Goal: Transaction & Acquisition: Purchase product/service

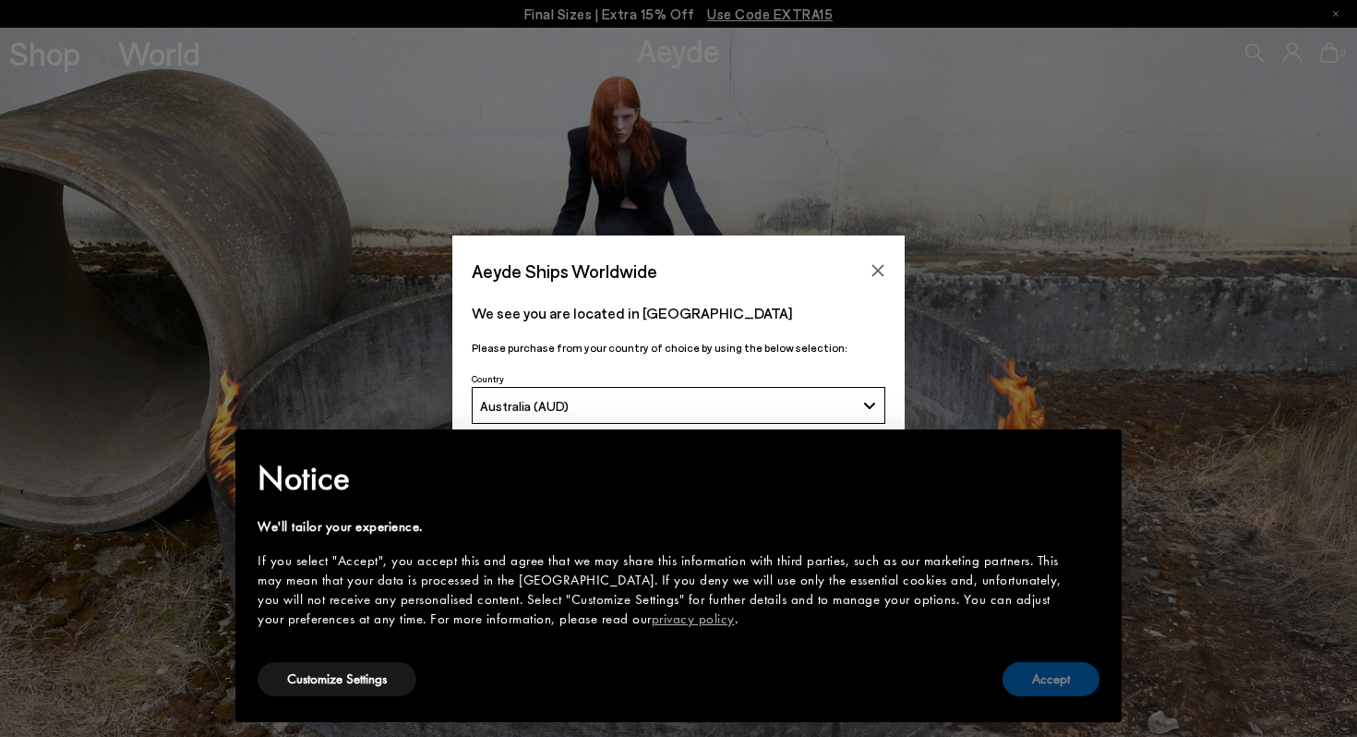
click at [1042, 674] on button "Accept" at bounding box center [1050, 679] width 97 height 34
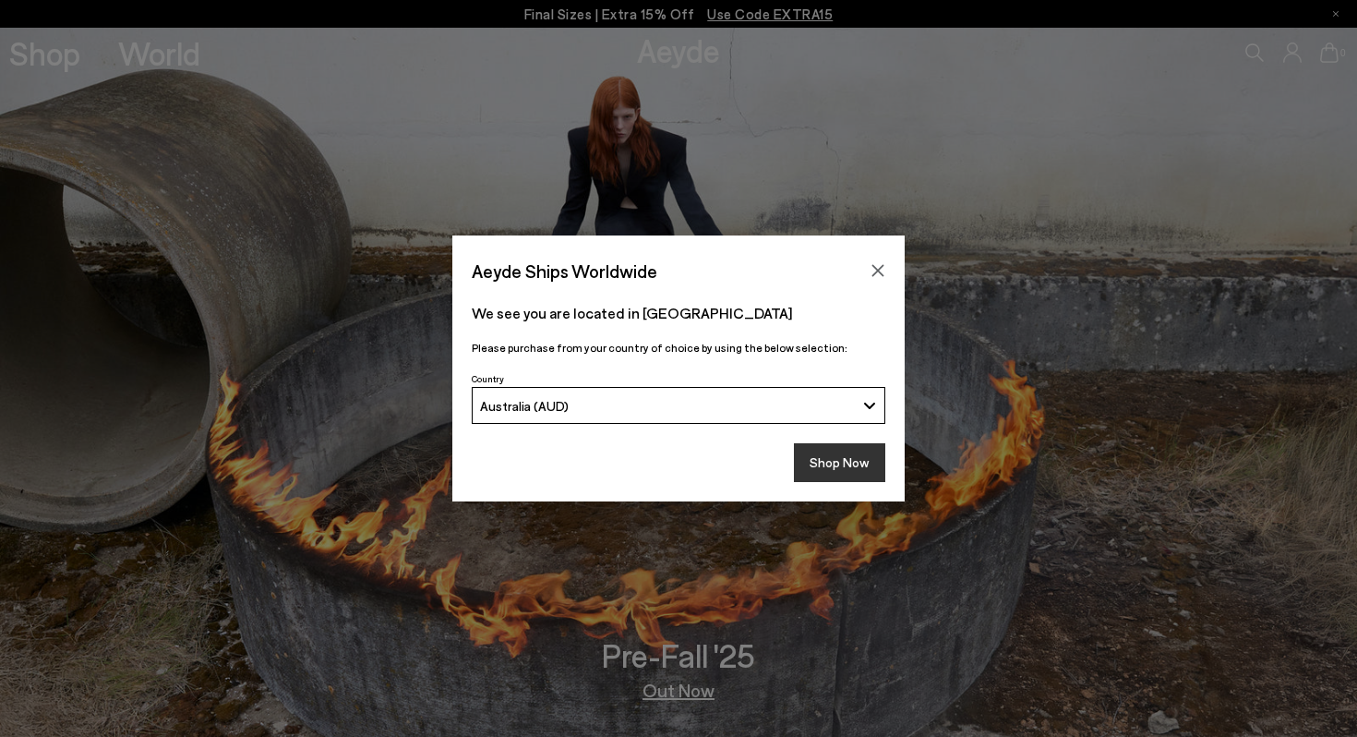
click at [832, 470] on button "Shop Now" at bounding box center [839, 462] width 91 height 39
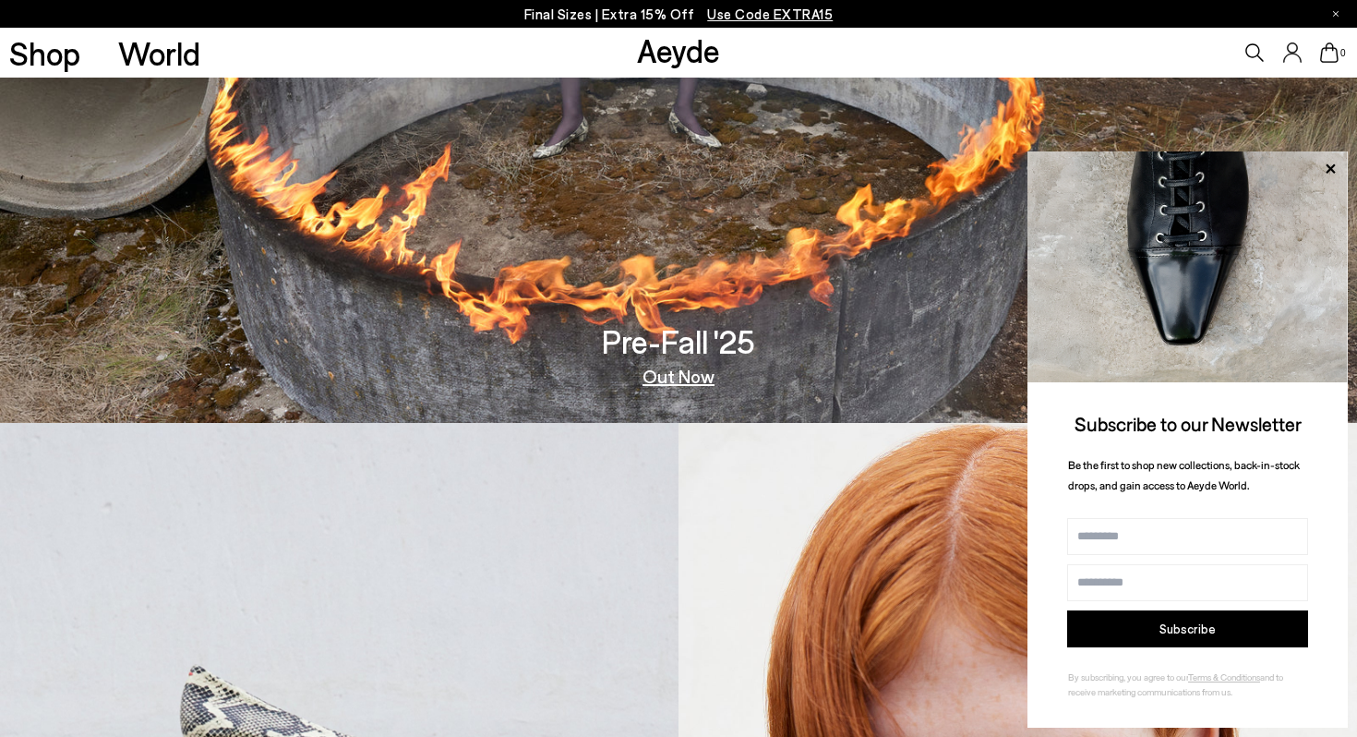
scroll to position [632, 0]
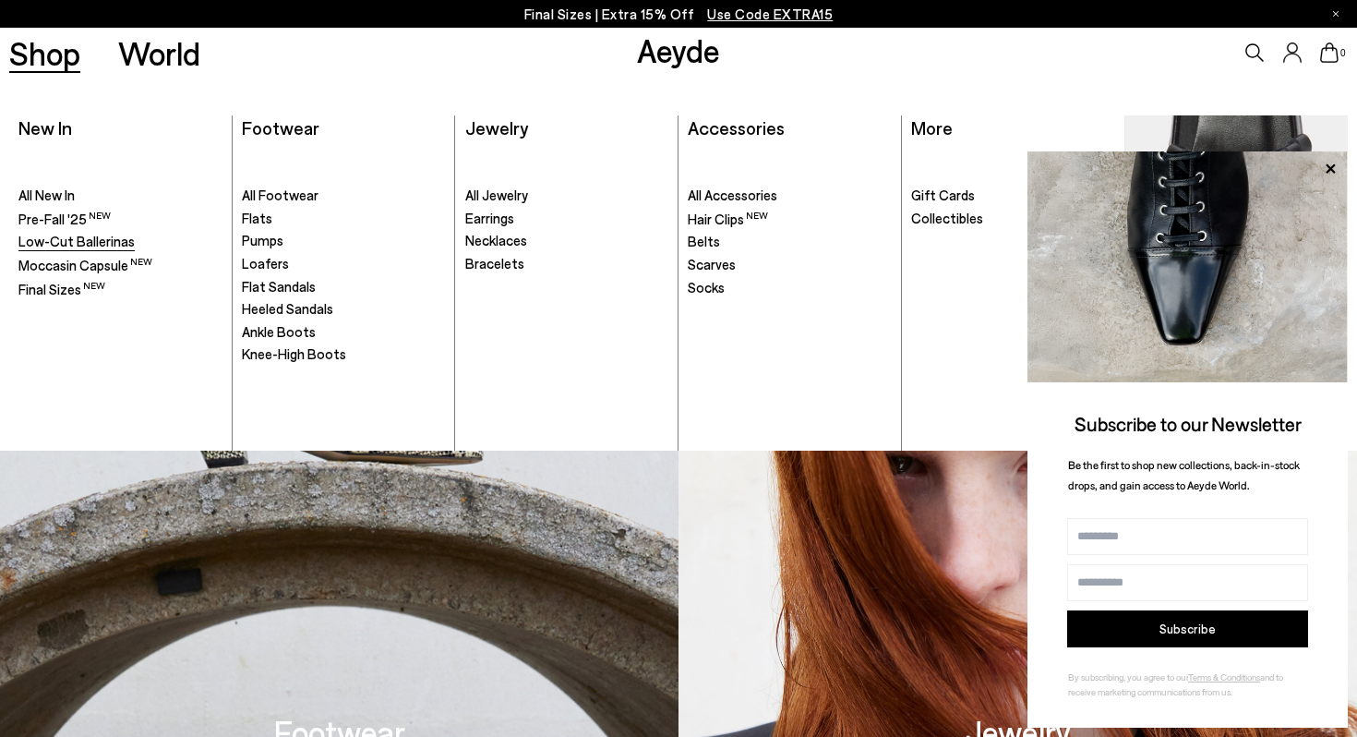
click at [94, 240] on span "Low-Cut Ballerinas" at bounding box center [76, 241] width 116 height 17
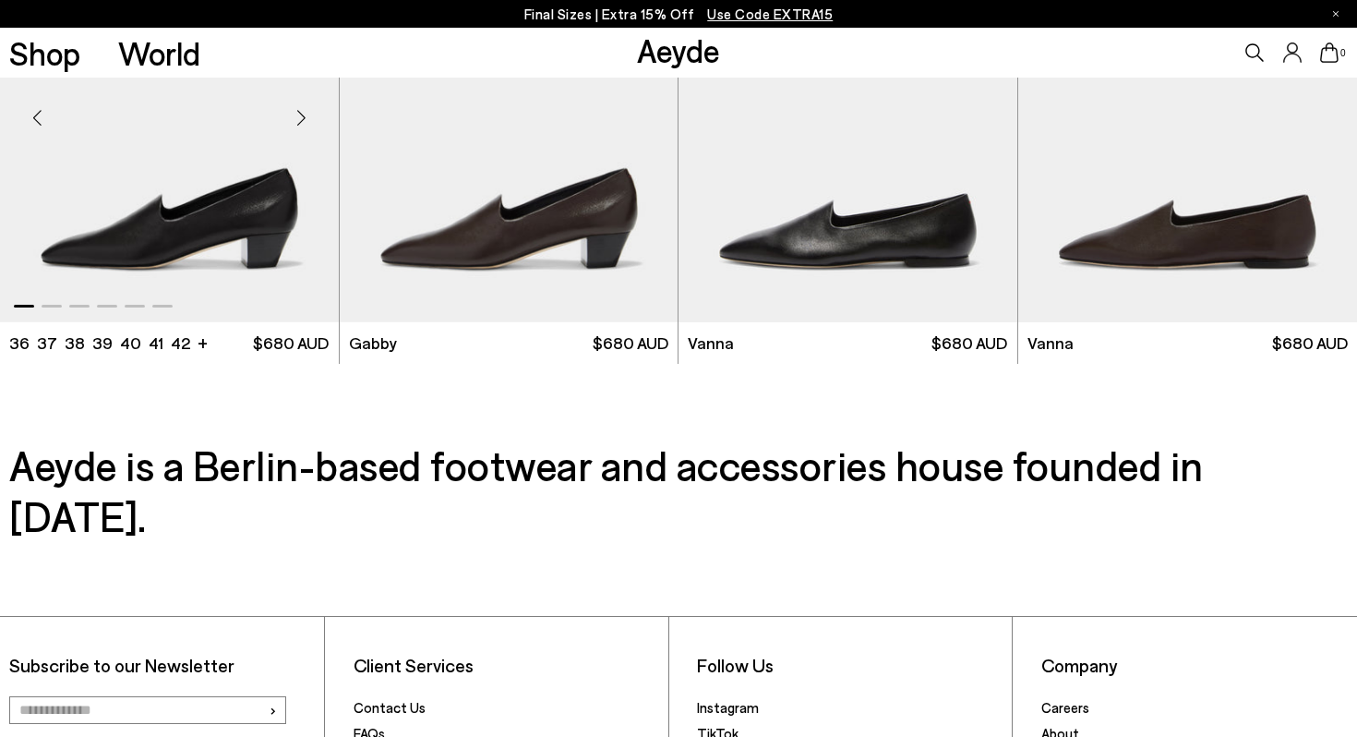
scroll to position [2447, 0]
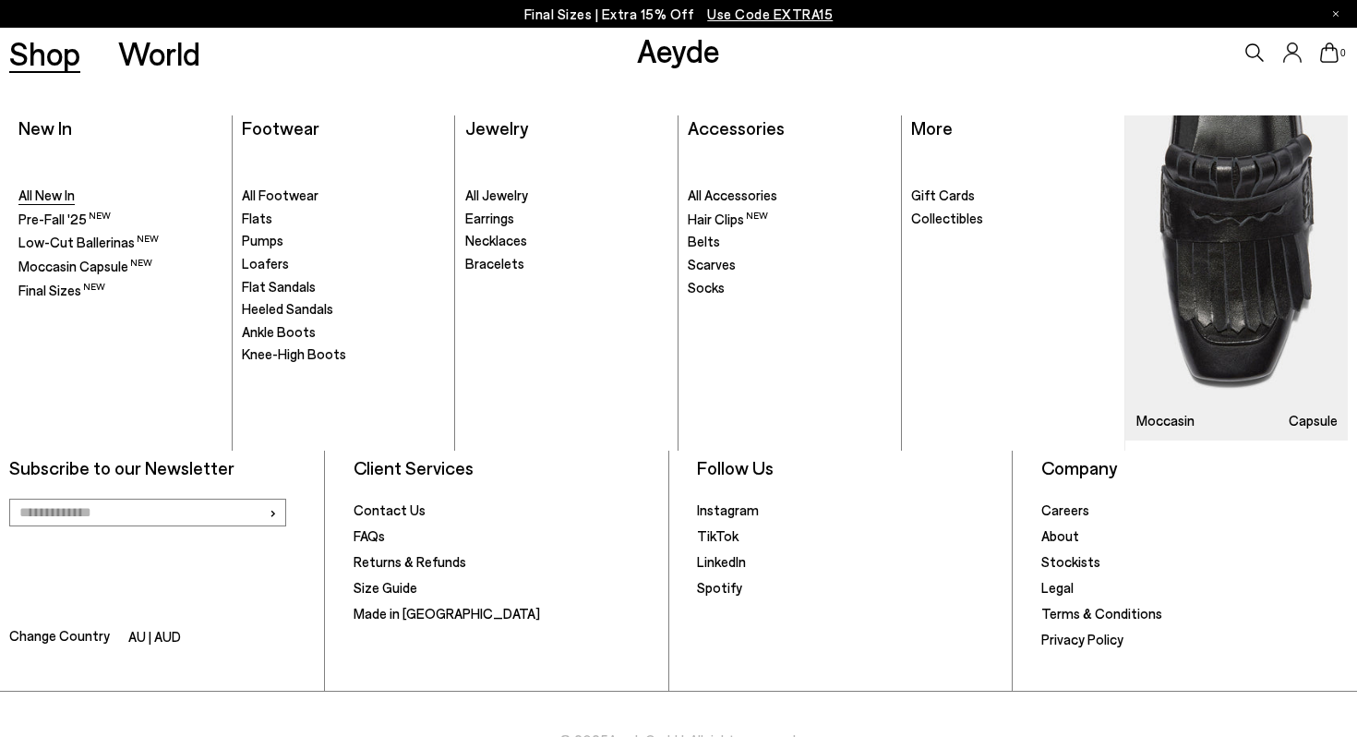
click at [49, 198] on span "All New In" at bounding box center [46, 194] width 56 height 17
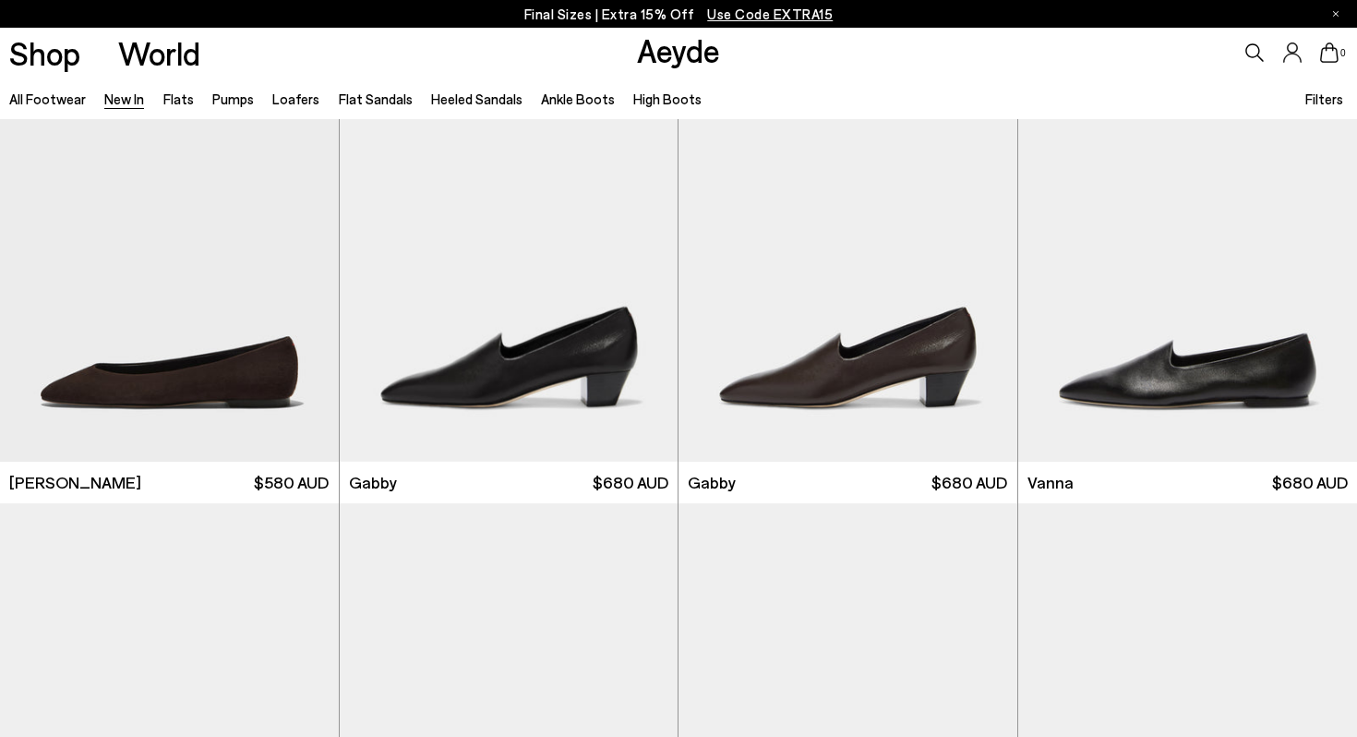
scroll to position [2952, 0]
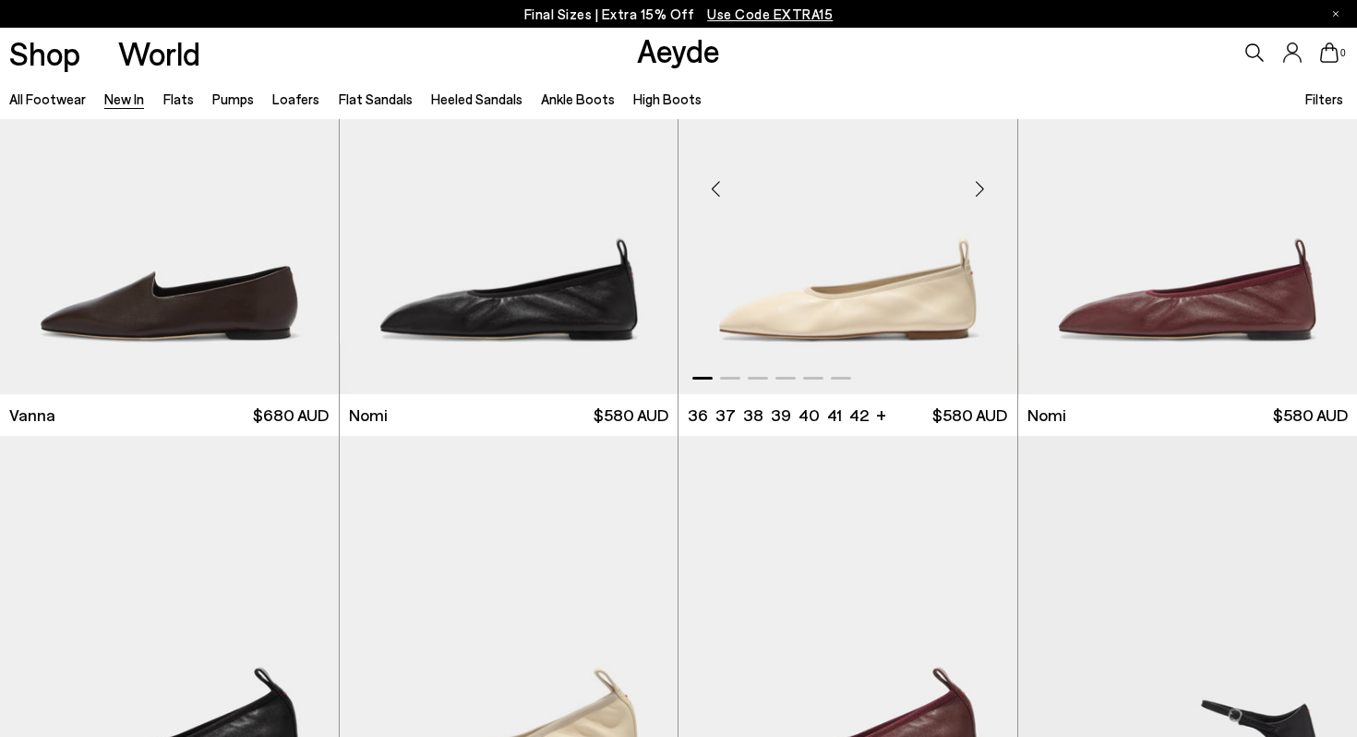
click at [827, 287] on img "1 / 6" at bounding box center [847, 182] width 339 height 426
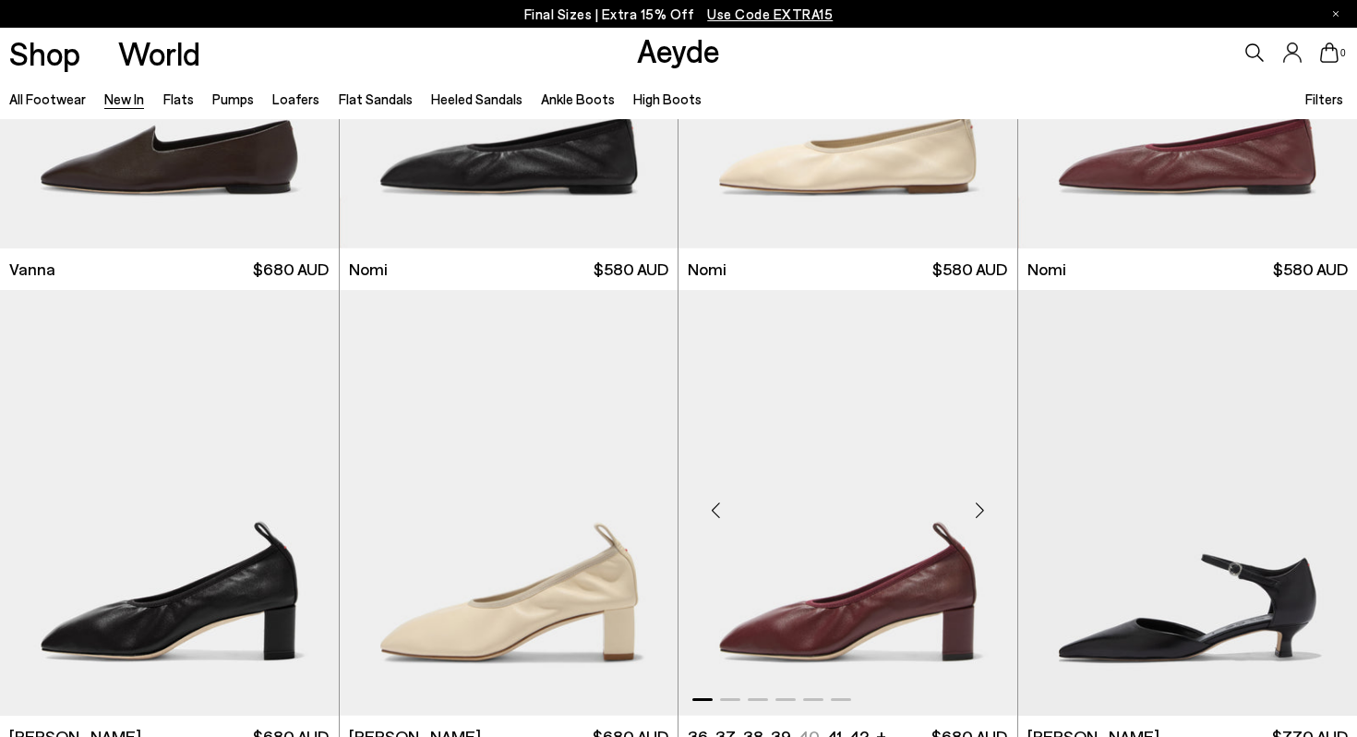
scroll to position [2839, 0]
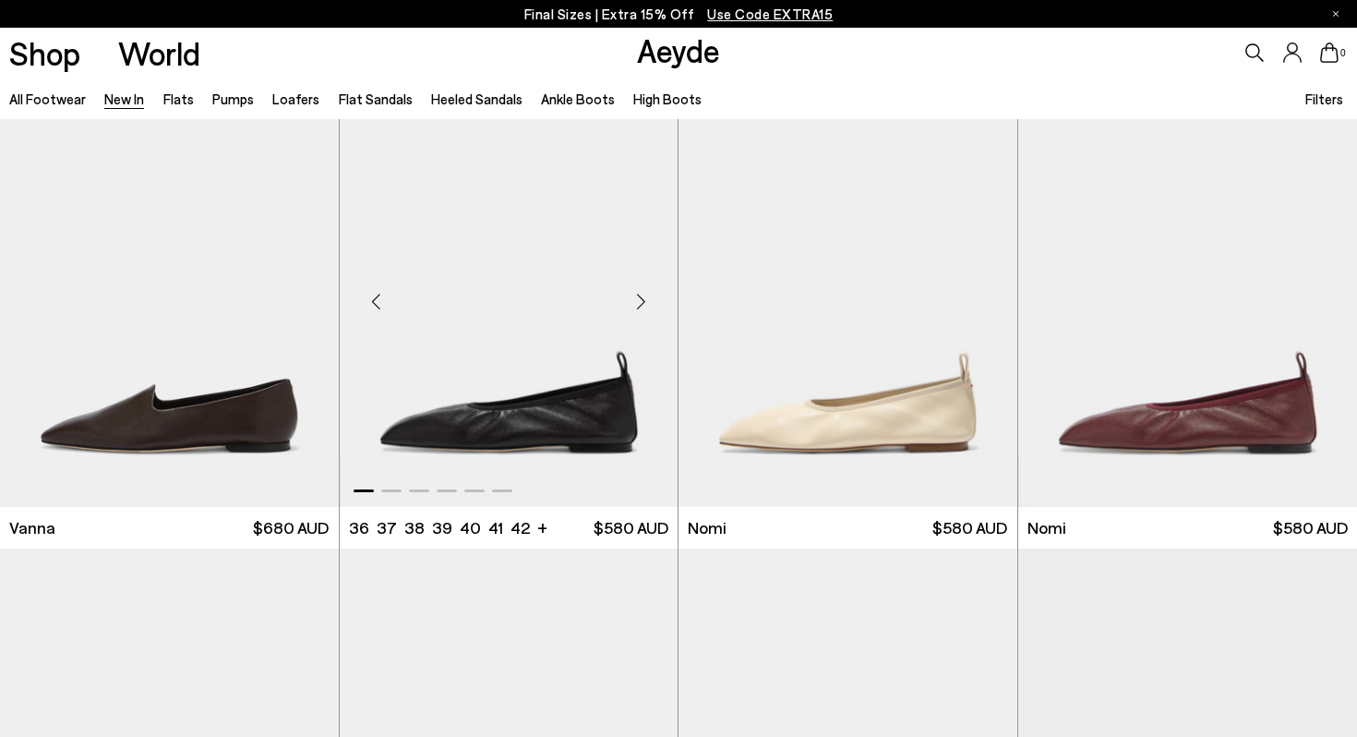
click at [650, 300] on div "Next slide" at bounding box center [640, 300] width 55 height 55
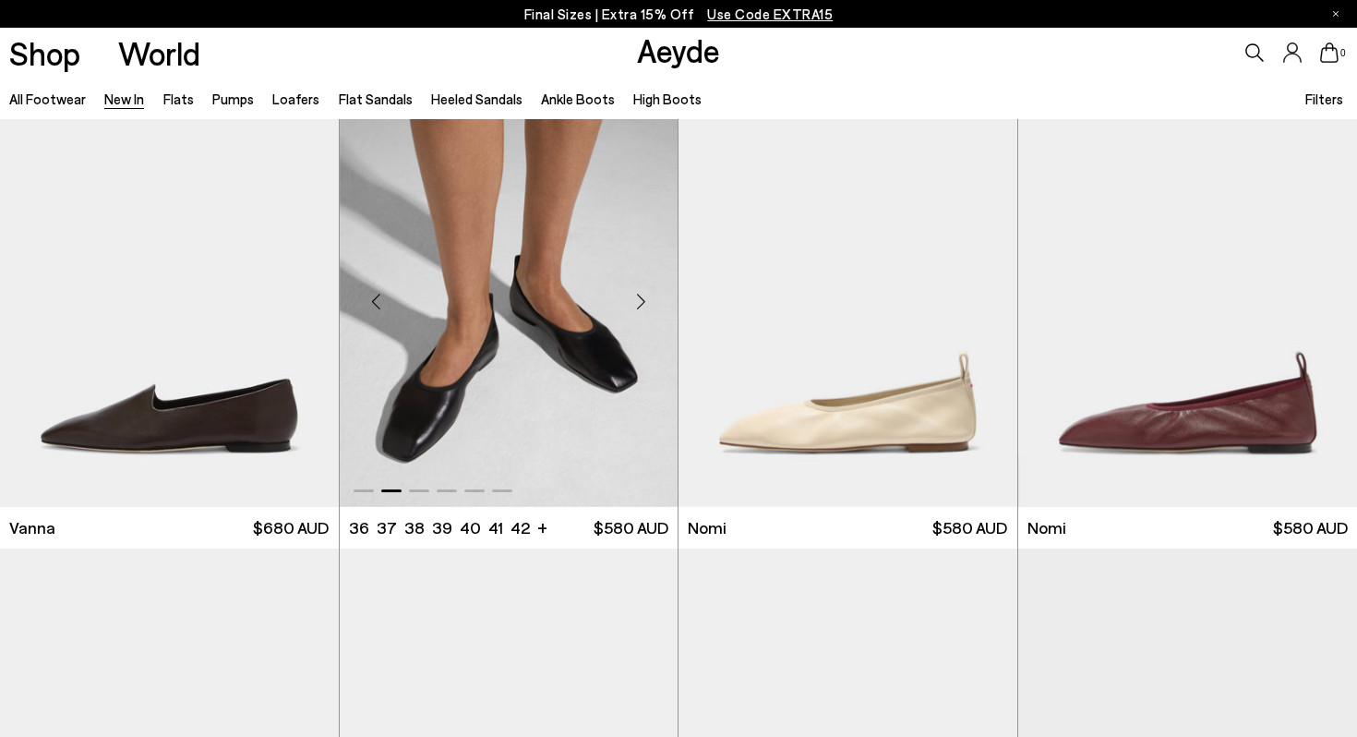
click at [650, 300] on div "Next slide" at bounding box center [640, 300] width 55 height 55
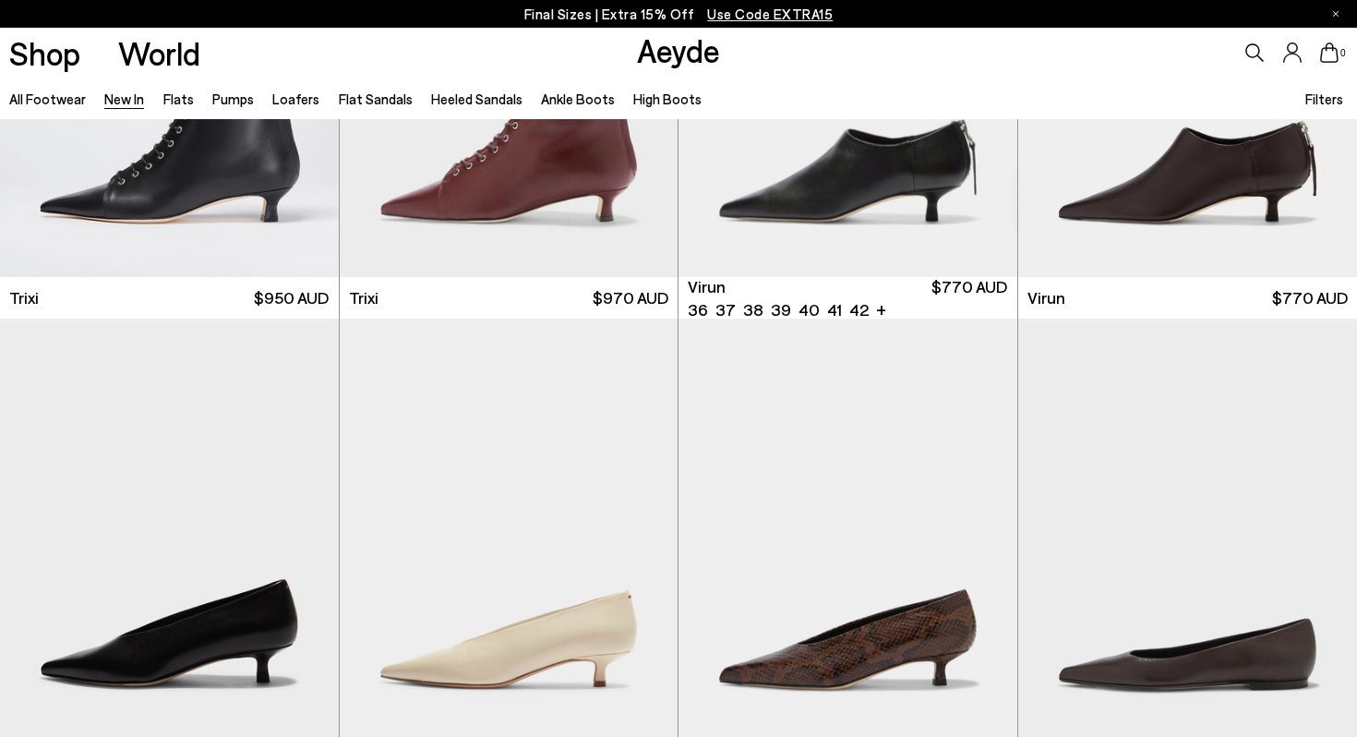
scroll to position [7463, 0]
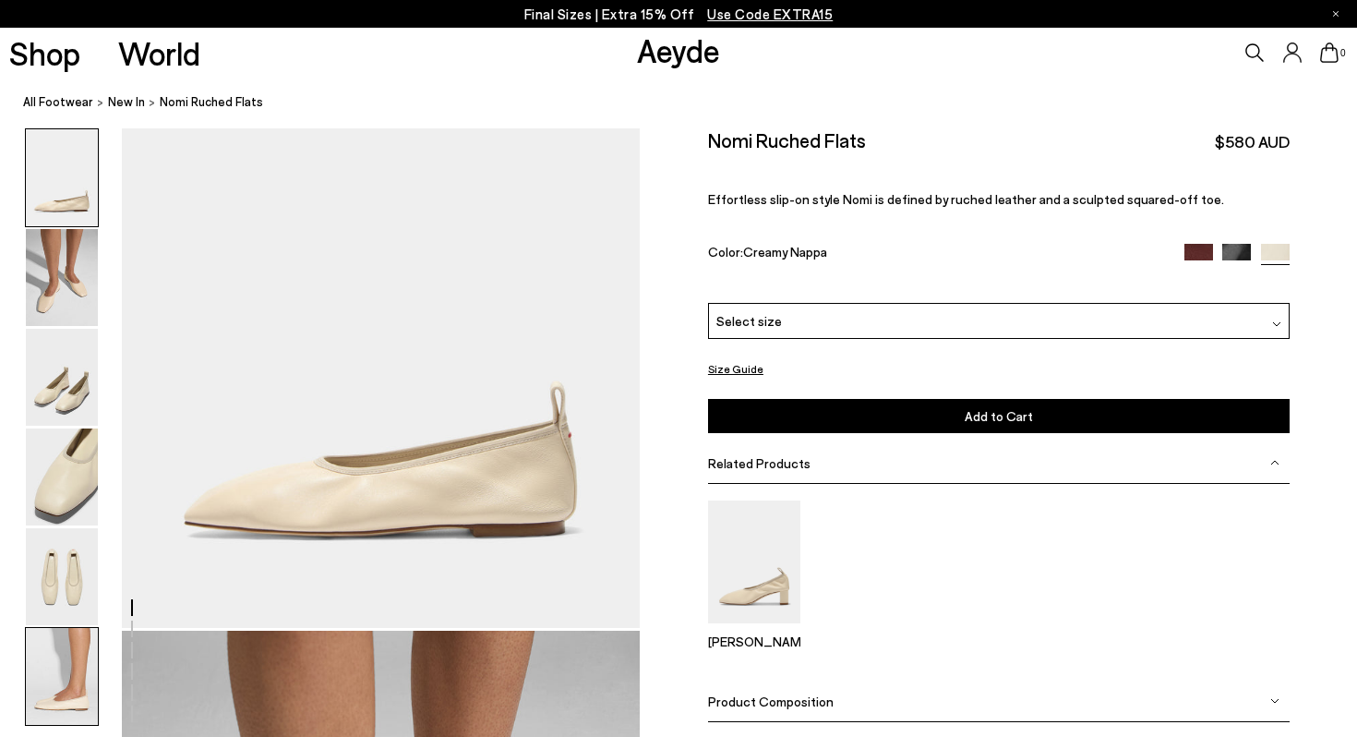
click at [83, 658] on img at bounding box center [62, 676] width 72 height 97
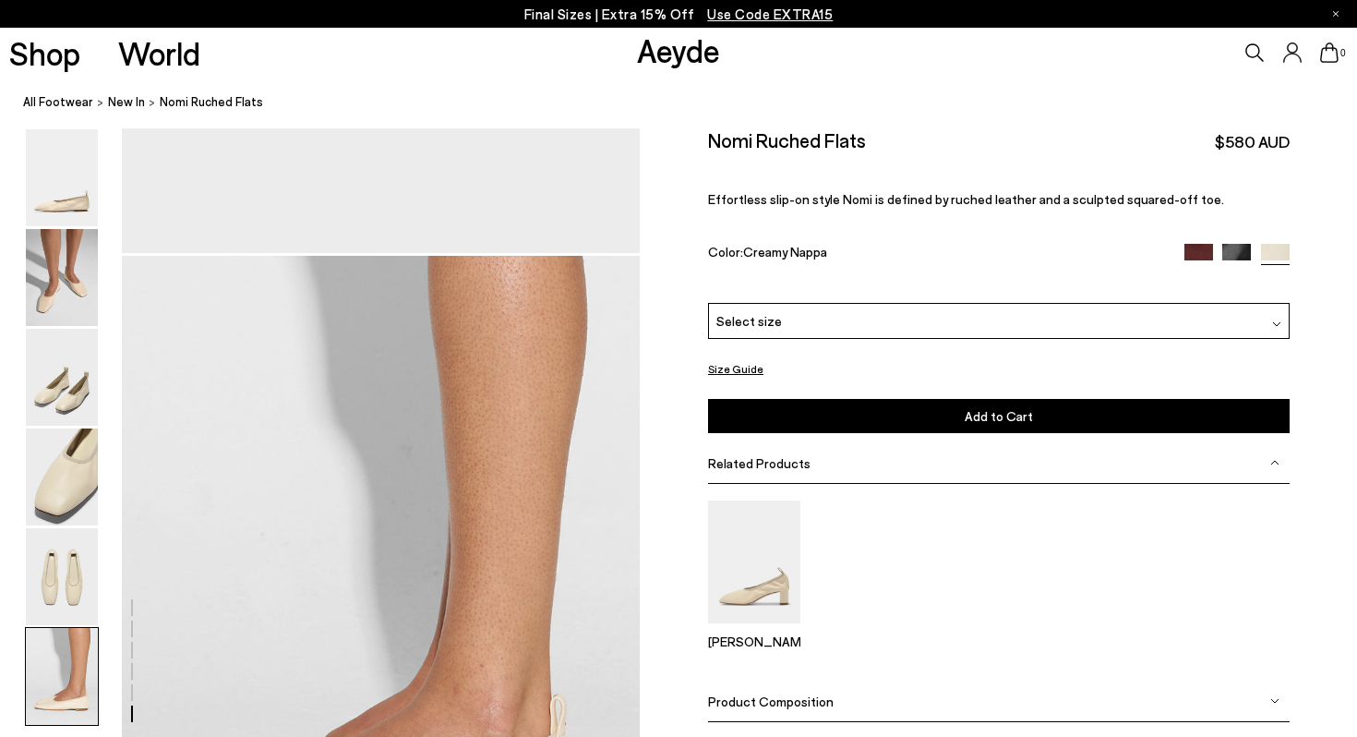
scroll to position [3514, 0]
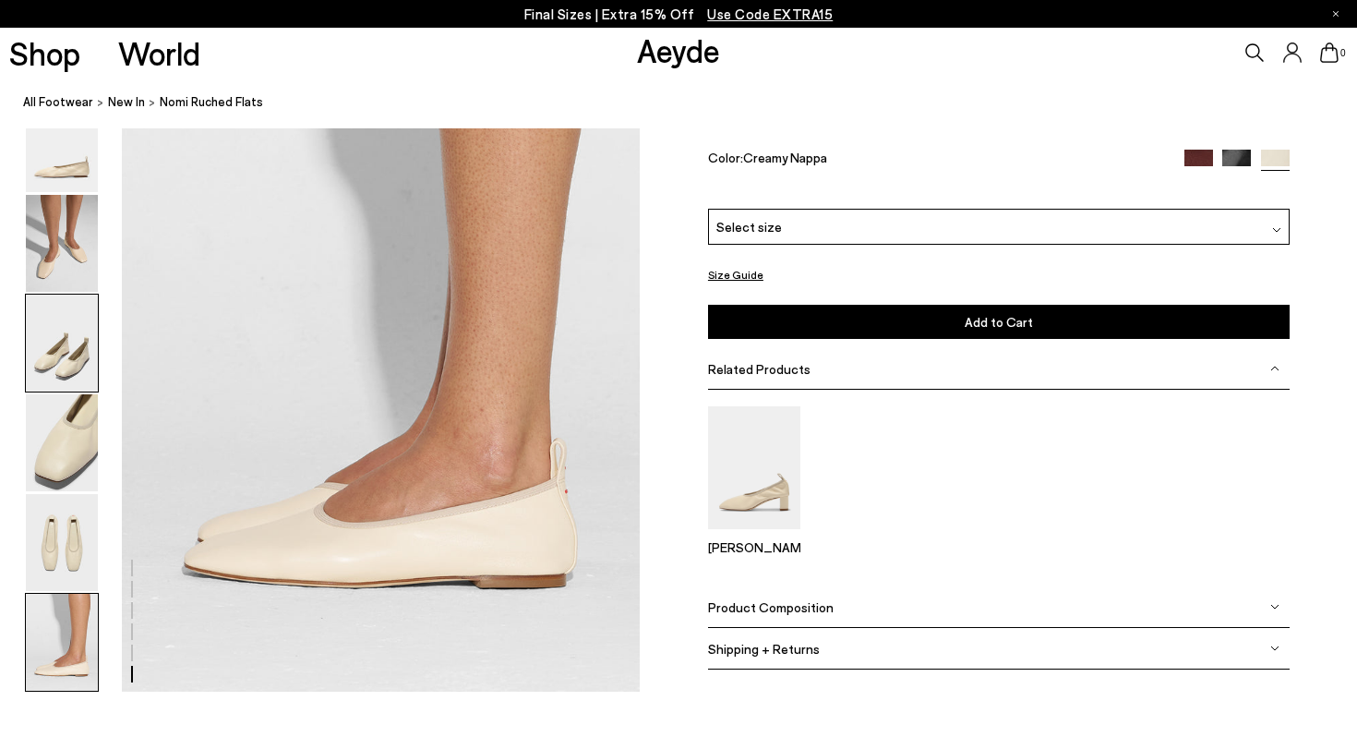
click at [46, 355] on img at bounding box center [62, 342] width 72 height 97
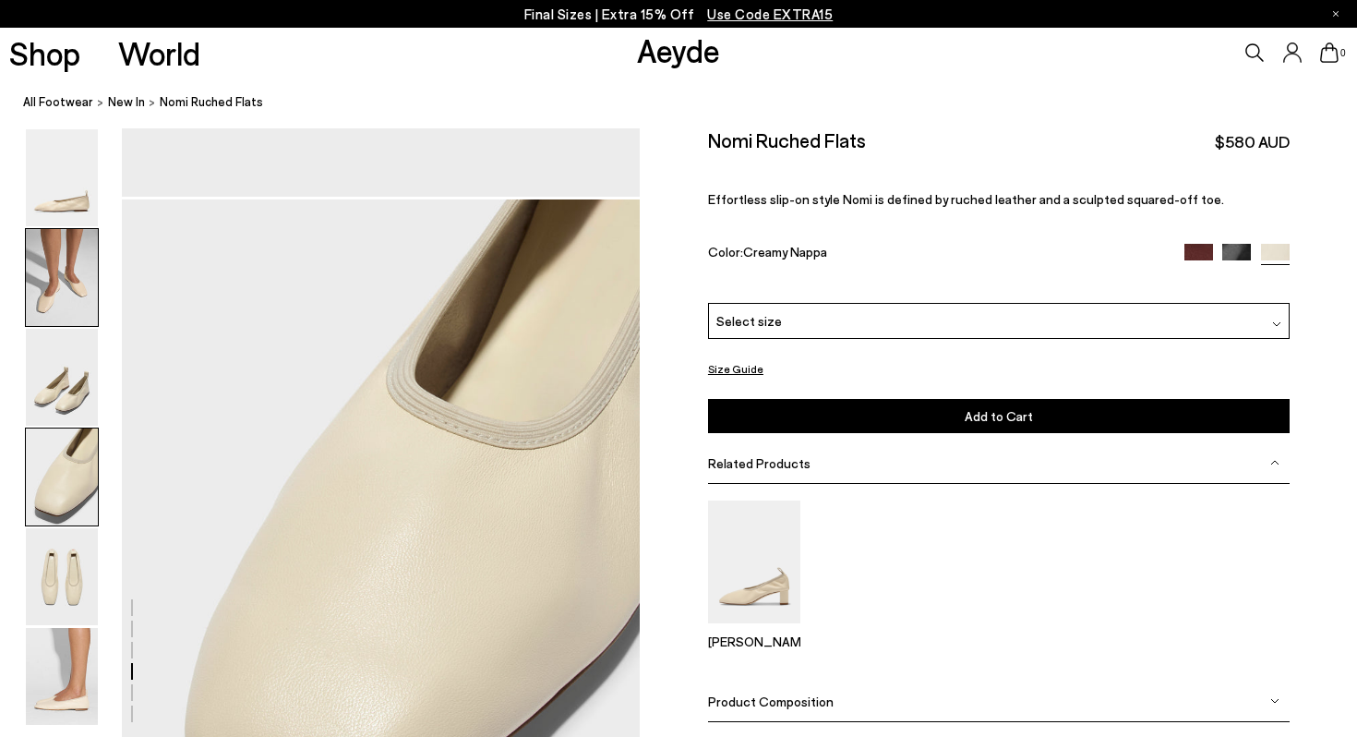
click at [61, 244] on img at bounding box center [62, 277] width 72 height 97
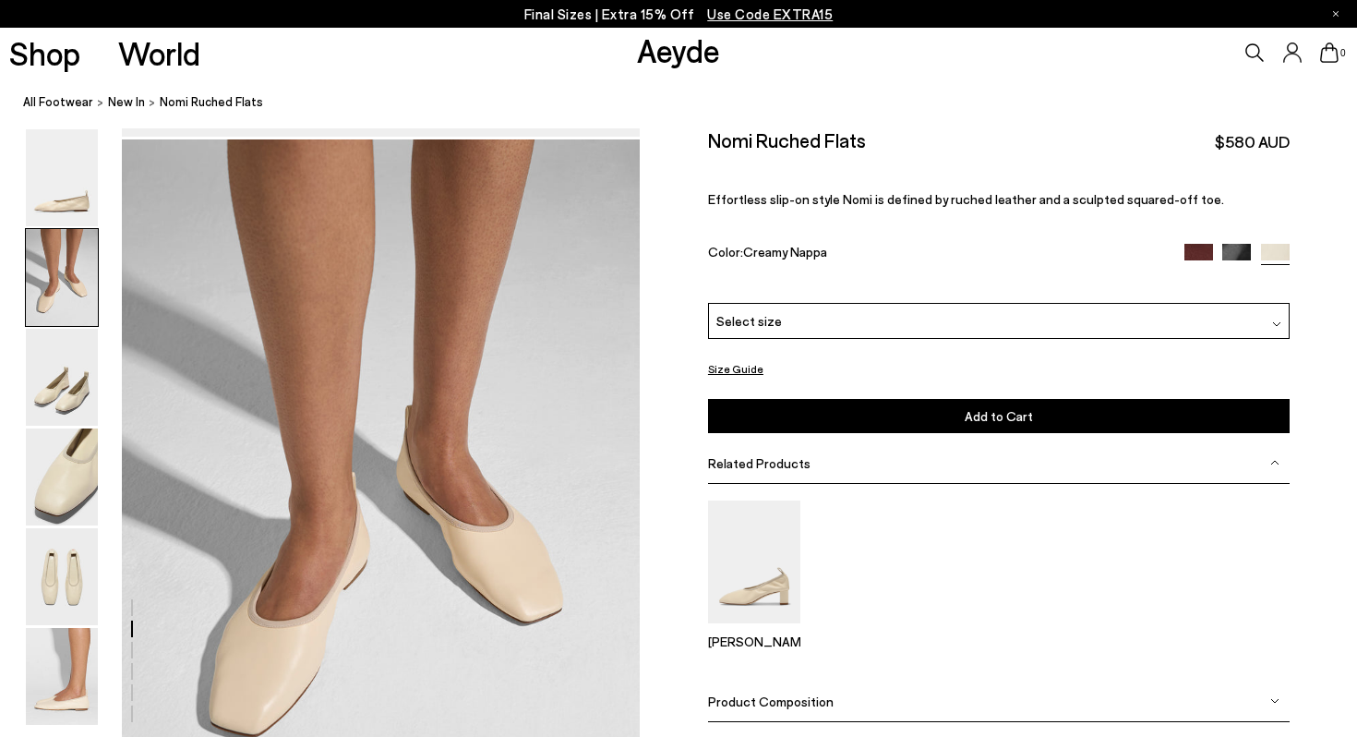
scroll to position [582, 0]
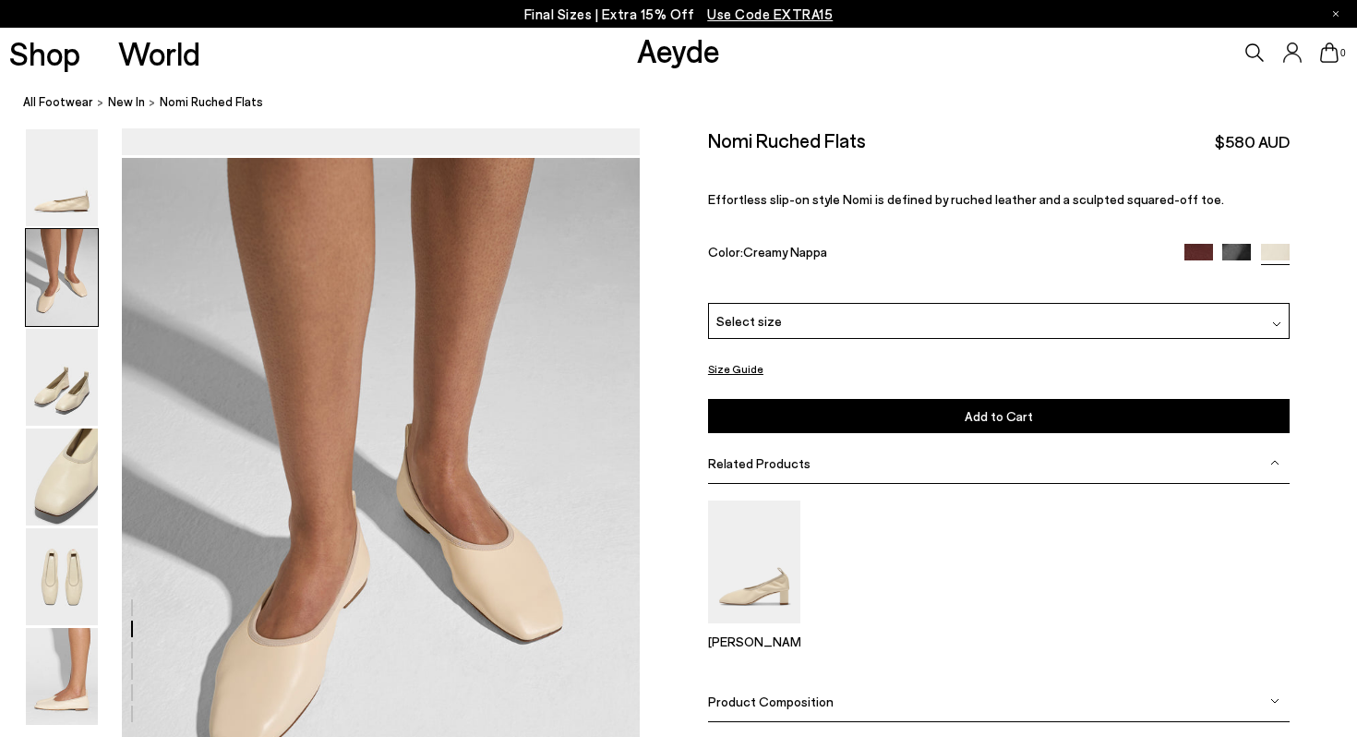
click at [839, 249] on div "Nomi Ruched Flats $580 AUD Effortless slip-on style Nomi is defined by ruched l…" at bounding box center [999, 215] width 582 height 174
click at [1221, 244] on div at bounding box center [1236, 254] width 104 height 21
click at [1231, 244] on img at bounding box center [1236, 258] width 29 height 29
